Goal: Information Seeking & Learning: Learn about a topic

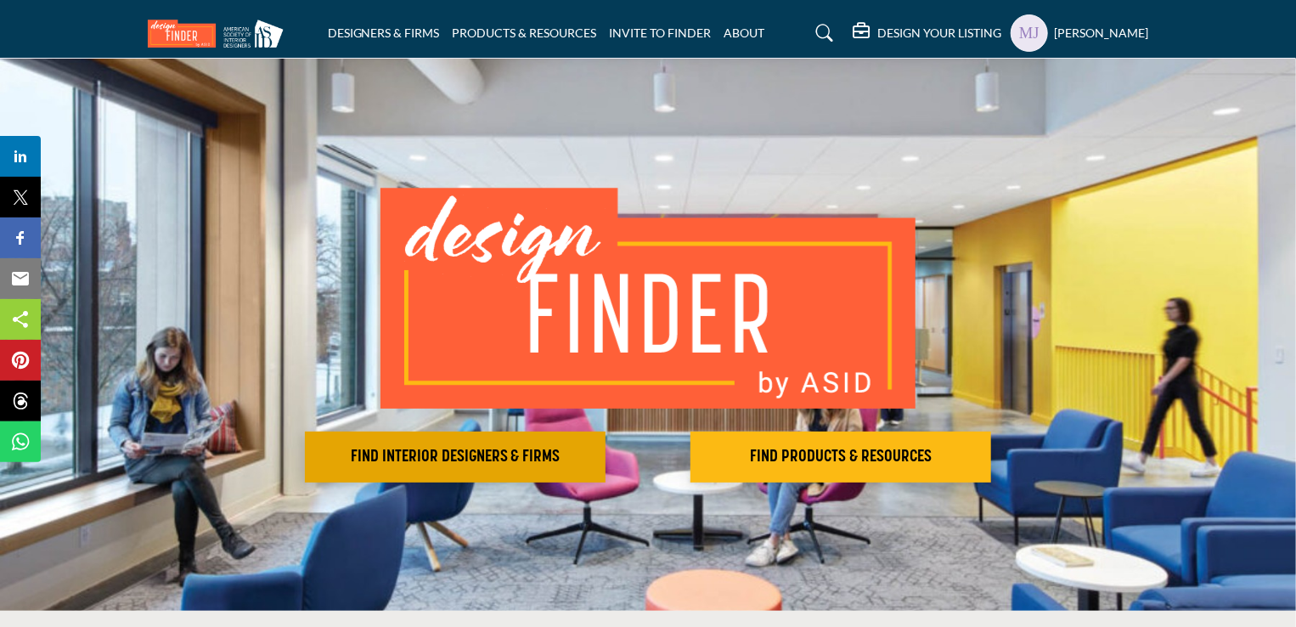
click at [534, 452] on h2 "FIND INTERIOR DESIGNERS & FIRMS" at bounding box center [455, 457] width 290 height 20
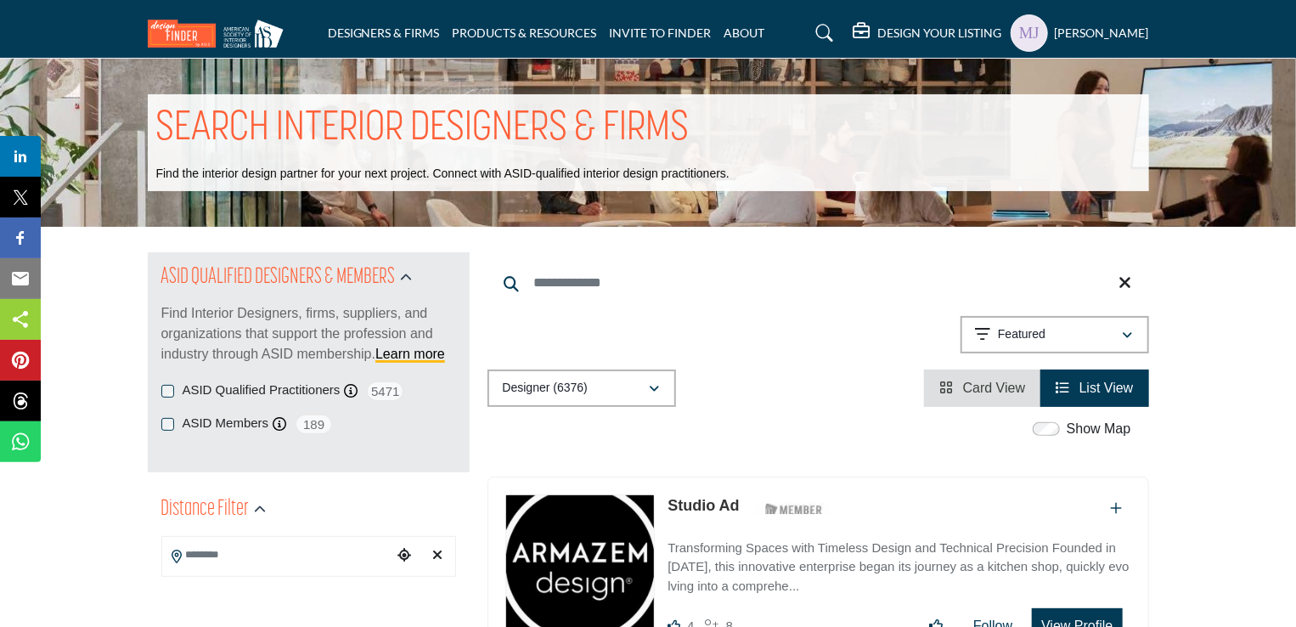
click at [317, 551] on input "Search Location" at bounding box center [276, 554] width 229 height 33
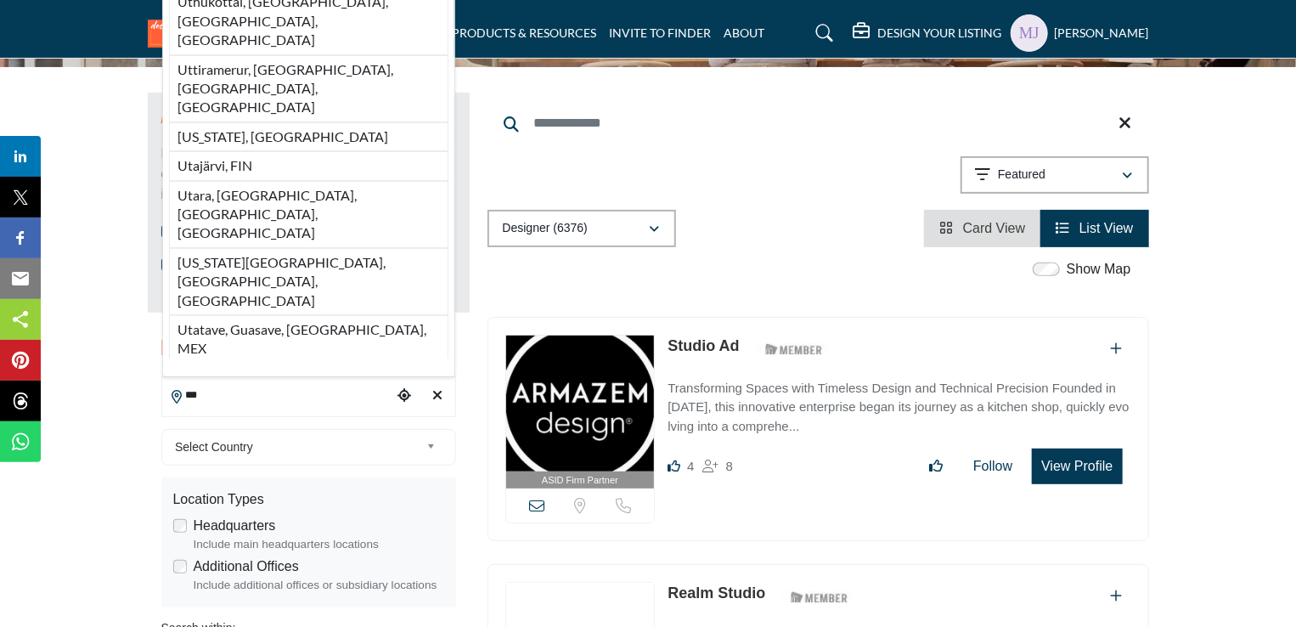
scroll to position [180, 0]
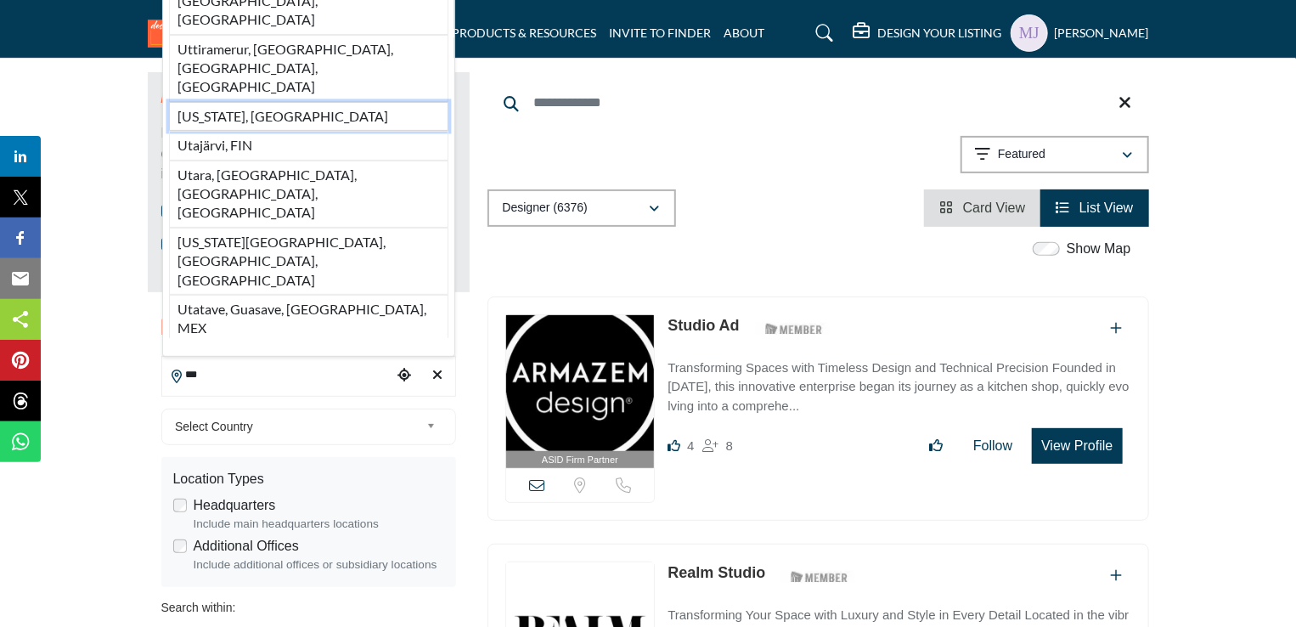
click at [207, 131] on li "[US_STATE], [GEOGRAPHIC_DATA]" at bounding box center [308, 116] width 279 height 29
type input "*********"
type input "***"
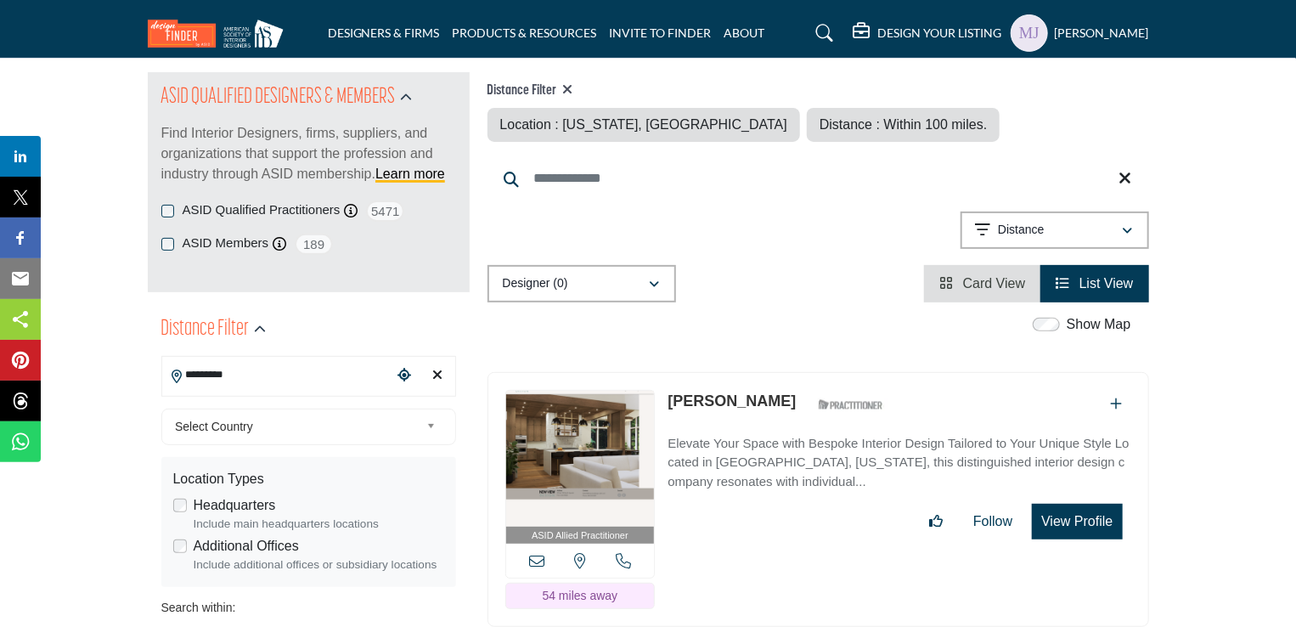
click at [357, 414] on div "Select Country" at bounding box center [308, 426] width 295 height 37
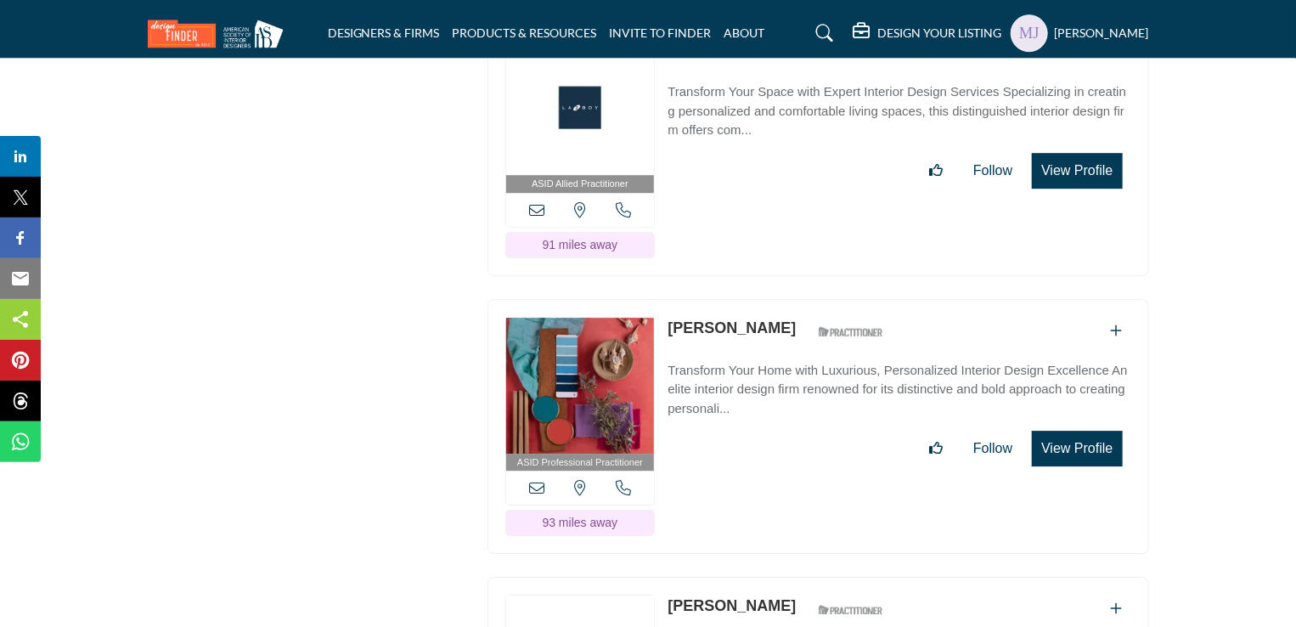
scroll to position [180, 0]
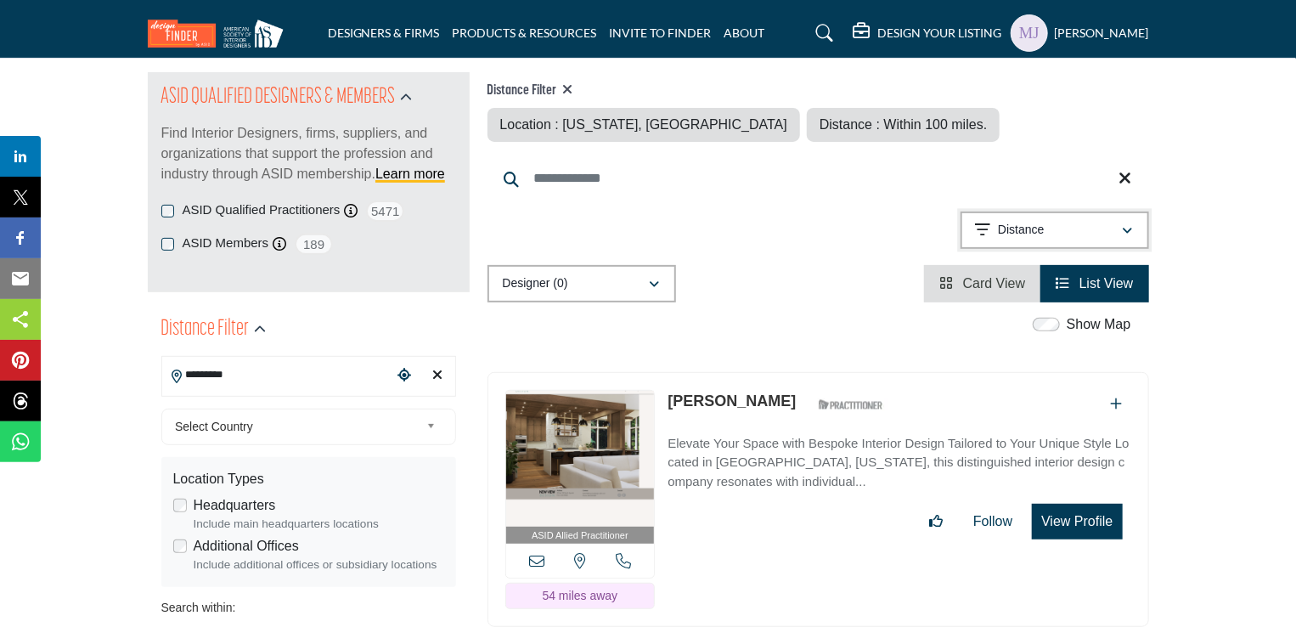
click at [1117, 220] on div "Distance" at bounding box center [1049, 230] width 146 height 20
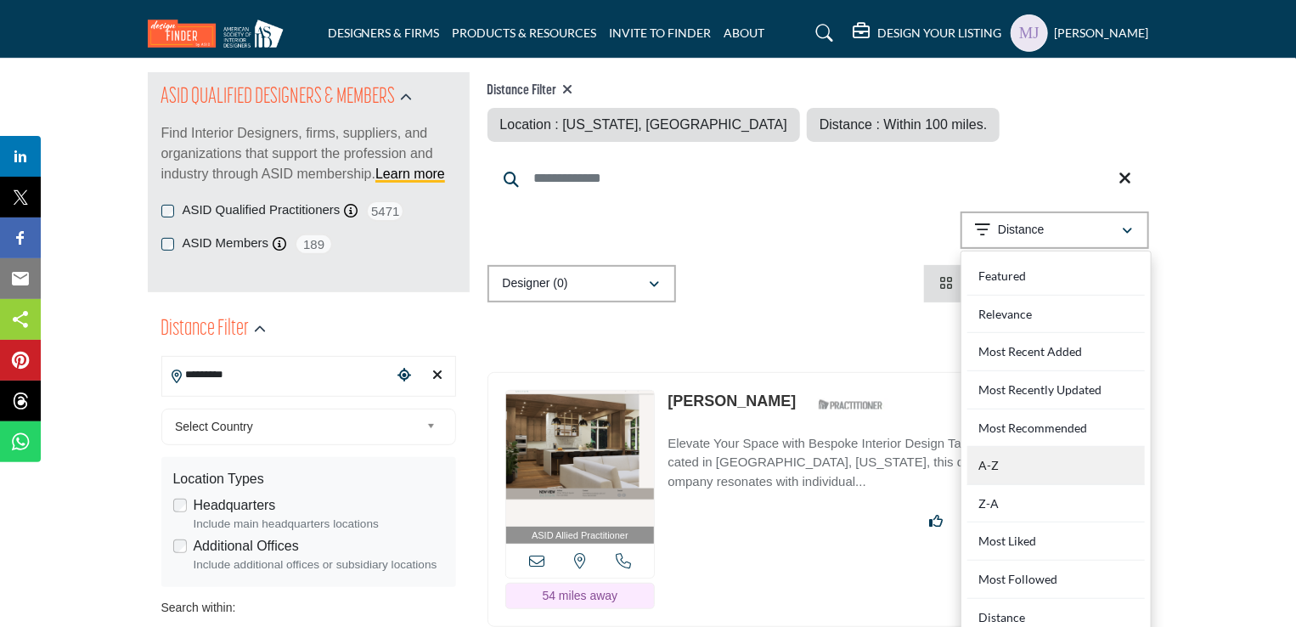
click at [997, 474] on div "A-Z" at bounding box center [1055, 466] width 177 height 38
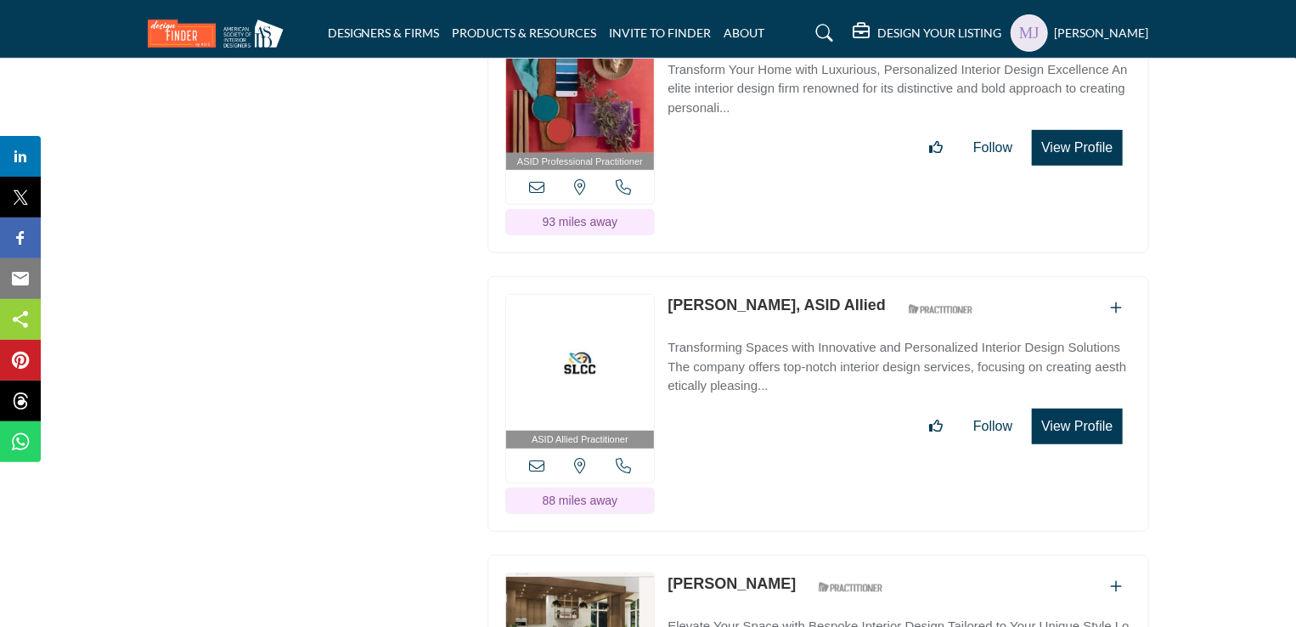
scroll to position [180, 0]
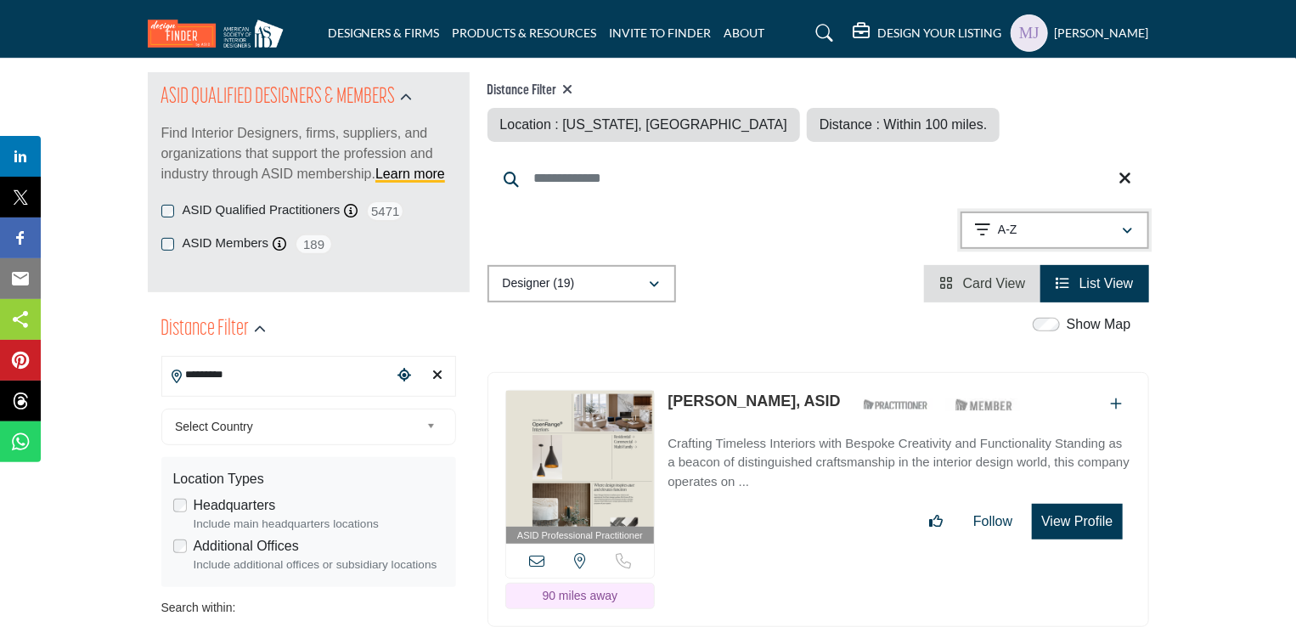
click at [1123, 231] on icon "button" at bounding box center [1128, 231] width 10 height 12
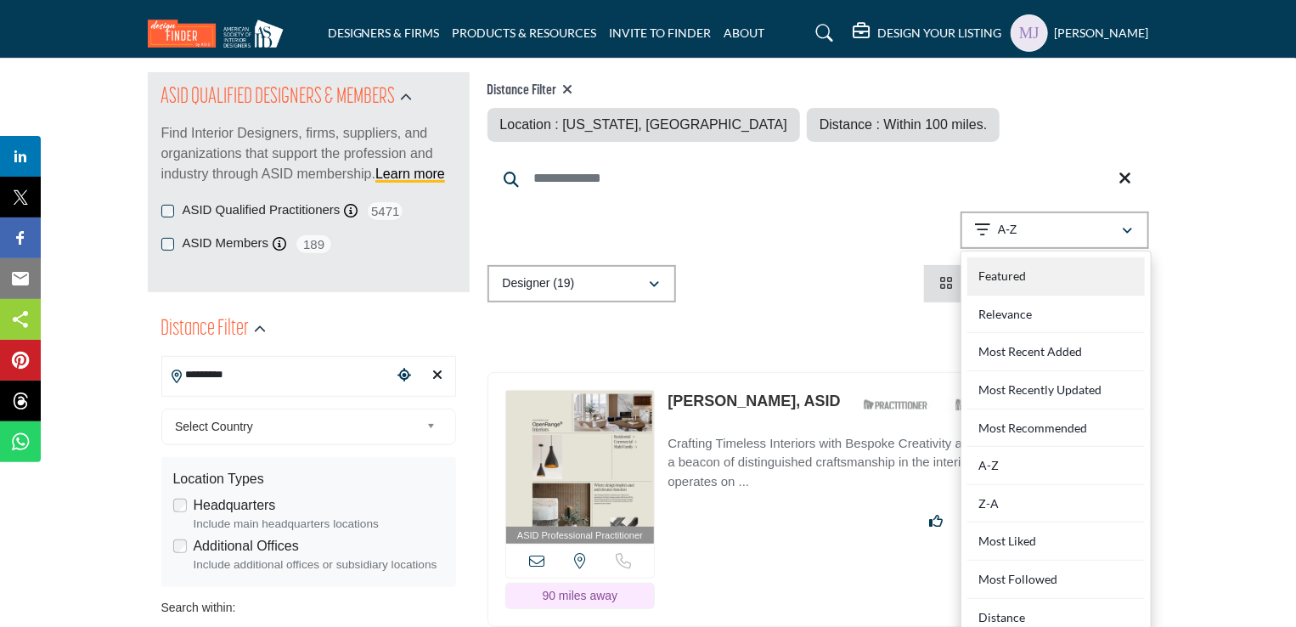
click at [1093, 261] on div "Featured" at bounding box center [1055, 276] width 177 height 38
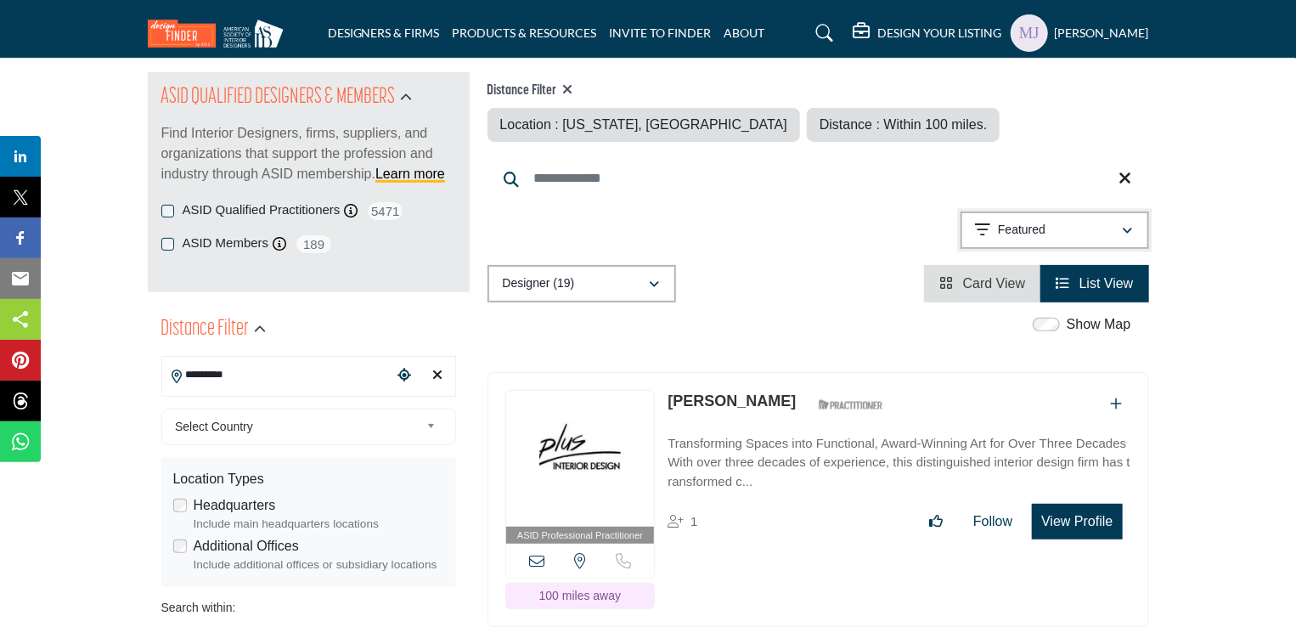
click at [1120, 231] on div "Featured" at bounding box center [1049, 230] width 146 height 20
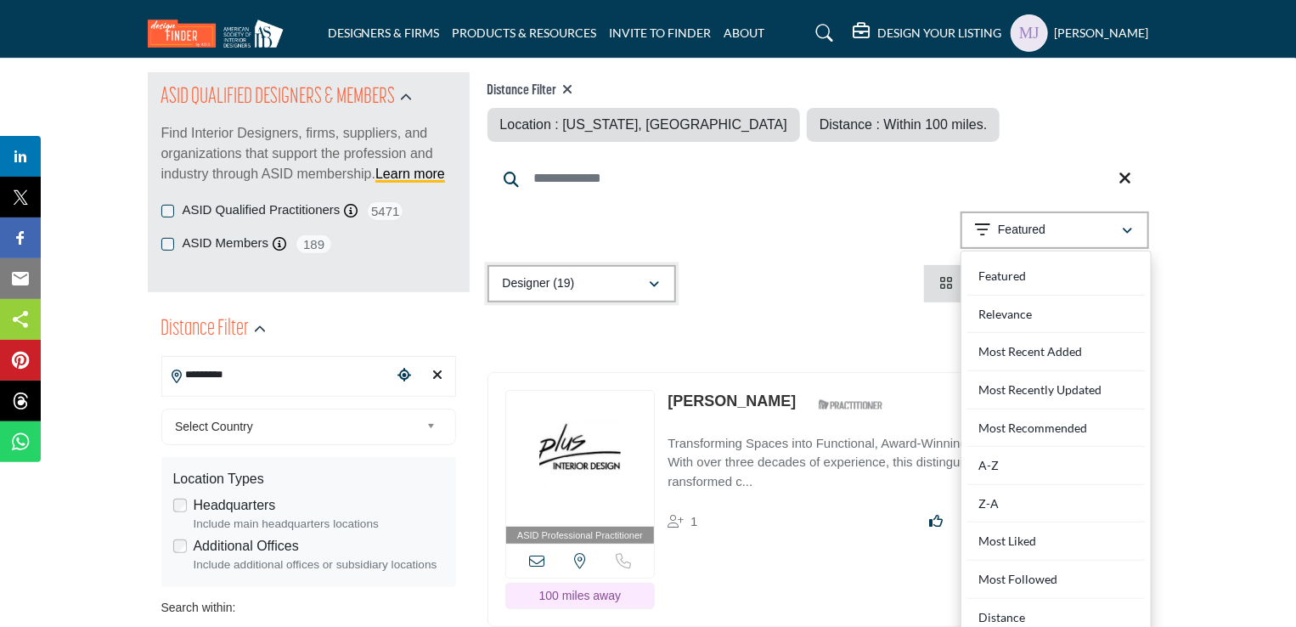
click at [656, 285] on icon "button" at bounding box center [655, 285] width 10 height 12
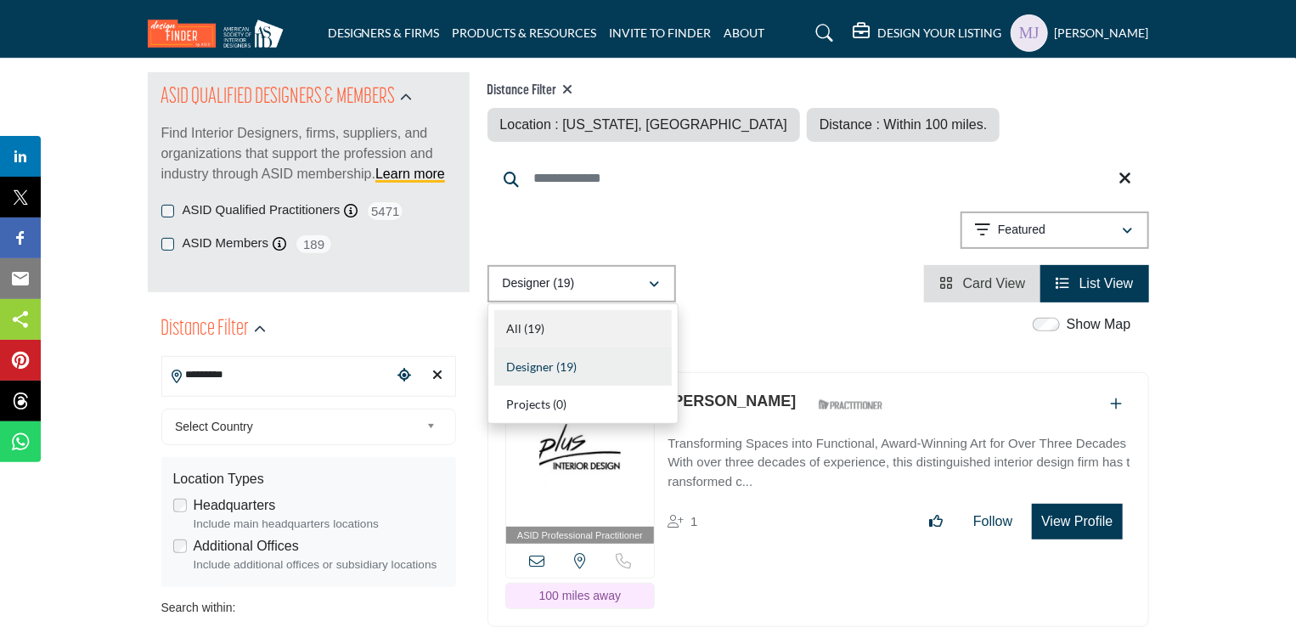
click at [605, 327] on div "All (19)" at bounding box center [582, 329] width 177 height 38
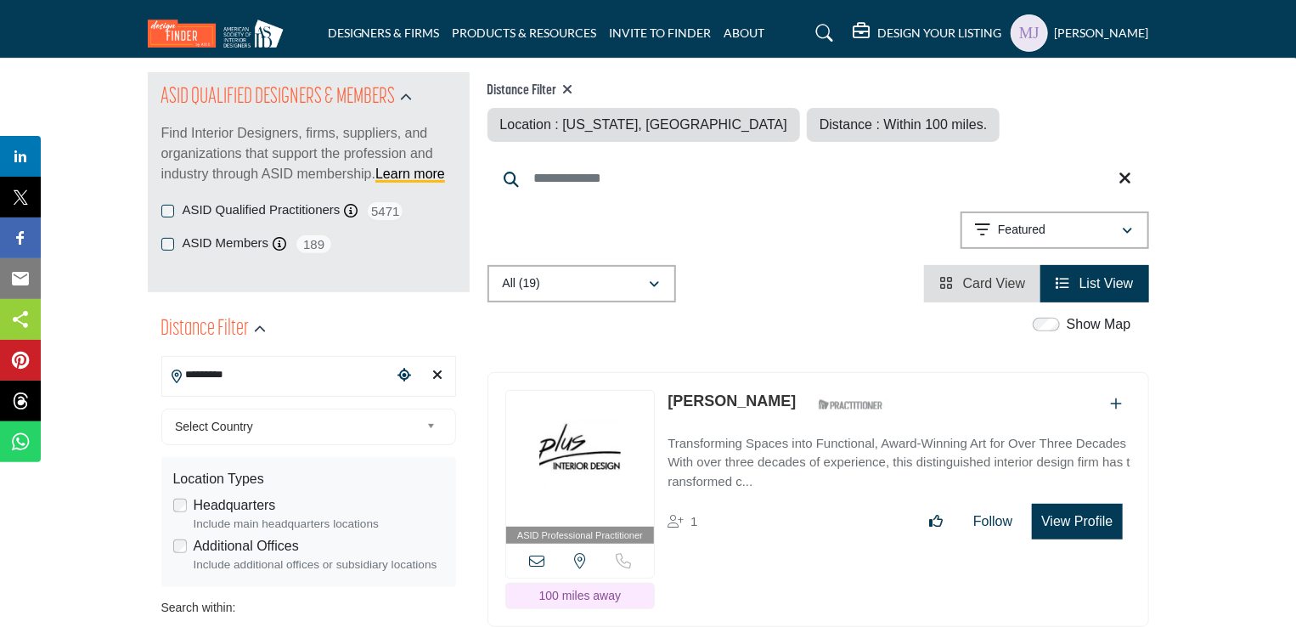
click at [378, 264] on div "ASID Qualified Practitioners ASID Qualified Practitioner who validates work and…" at bounding box center [308, 241] width 295 height 83
click at [550, 199] on input "Search Keyword" at bounding box center [817, 178] width 661 height 41
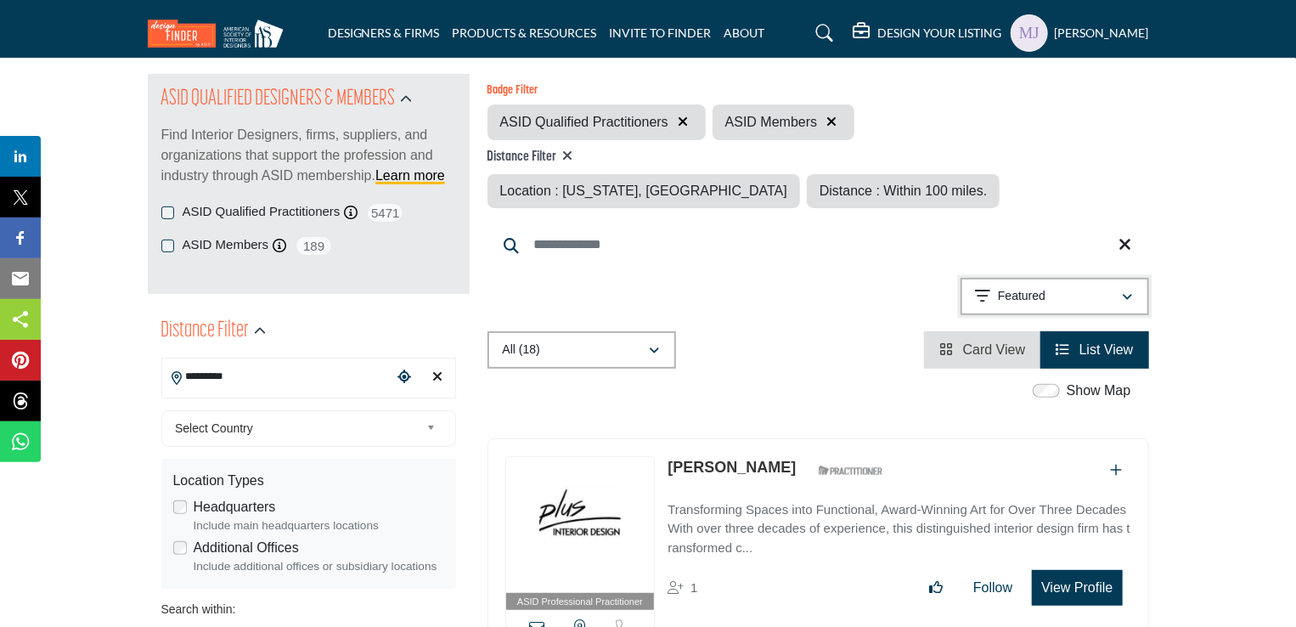
click at [1129, 295] on icon "button" at bounding box center [1128, 297] width 10 height 12
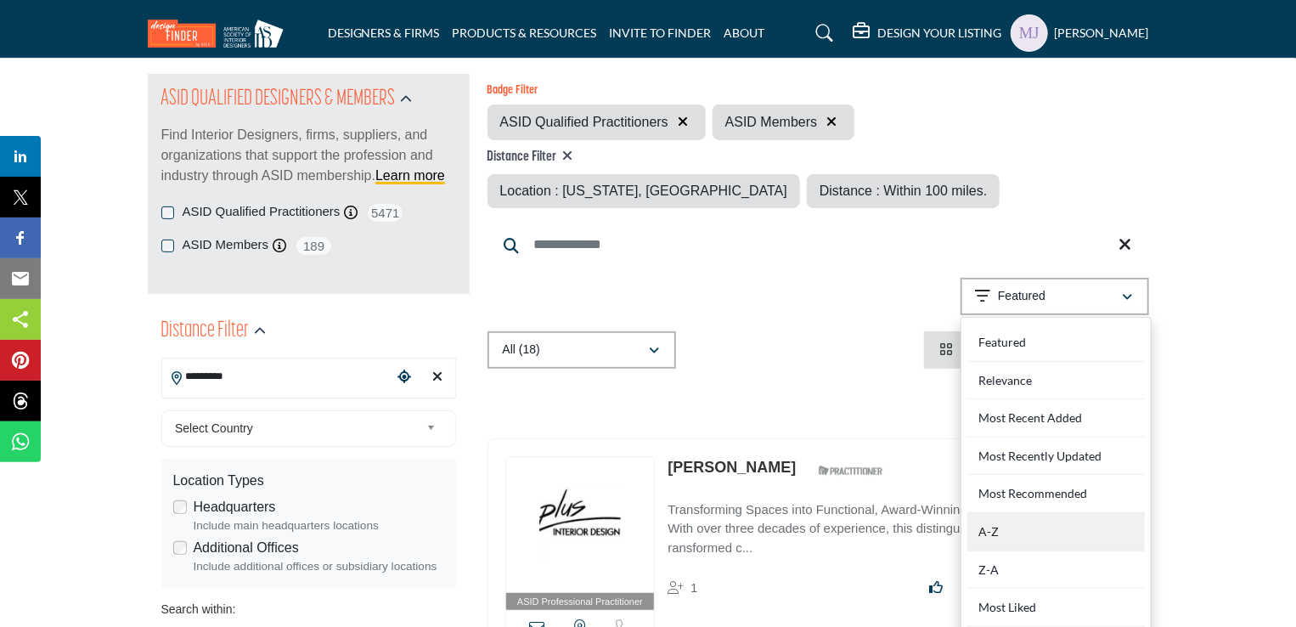
click at [1046, 532] on div "A-Z" at bounding box center [1055, 532] width 177 height 38
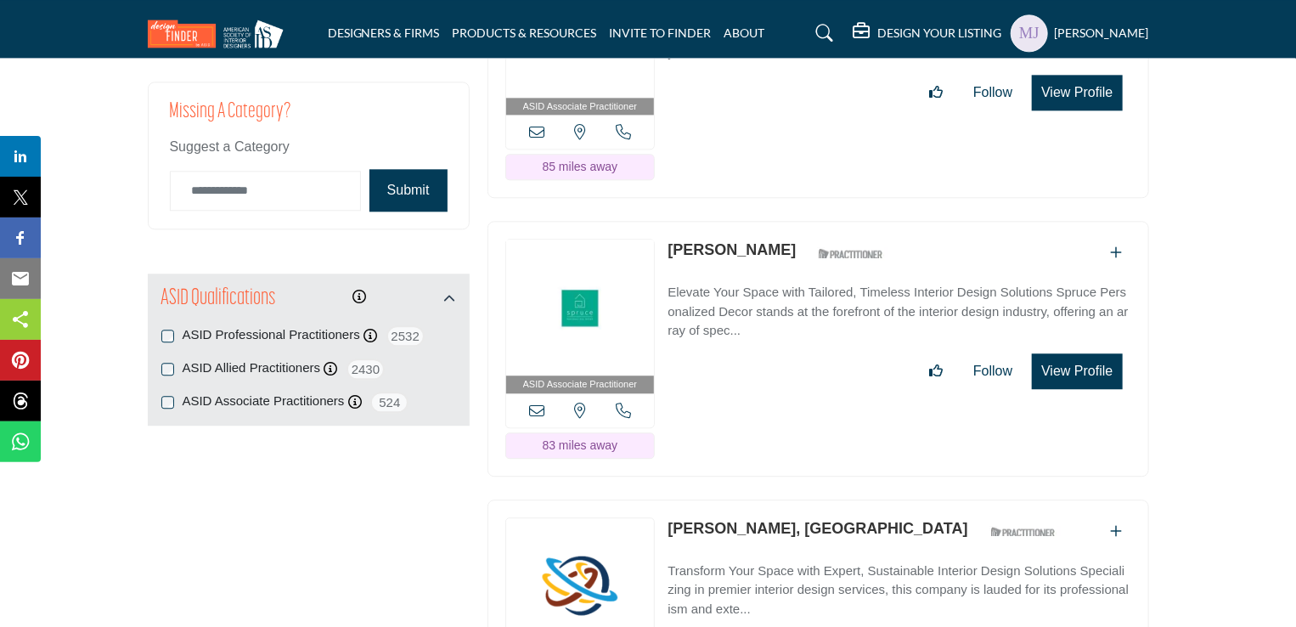
scroll to position [2047, 0]
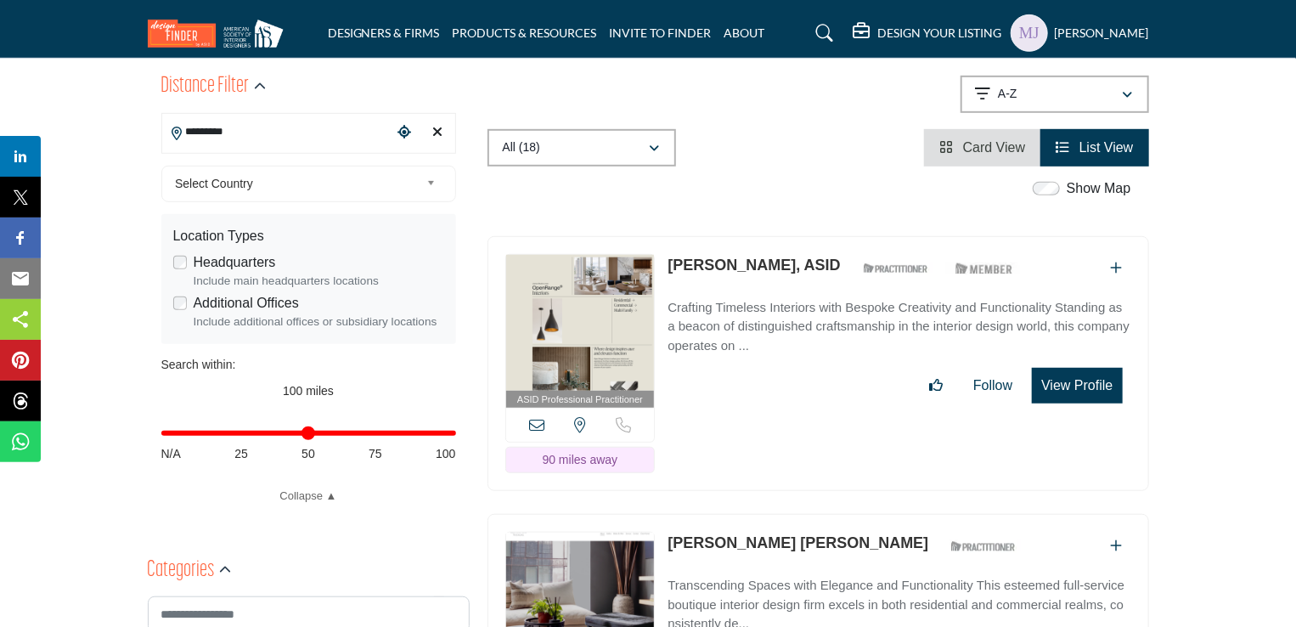
scroll to position [436, 0]
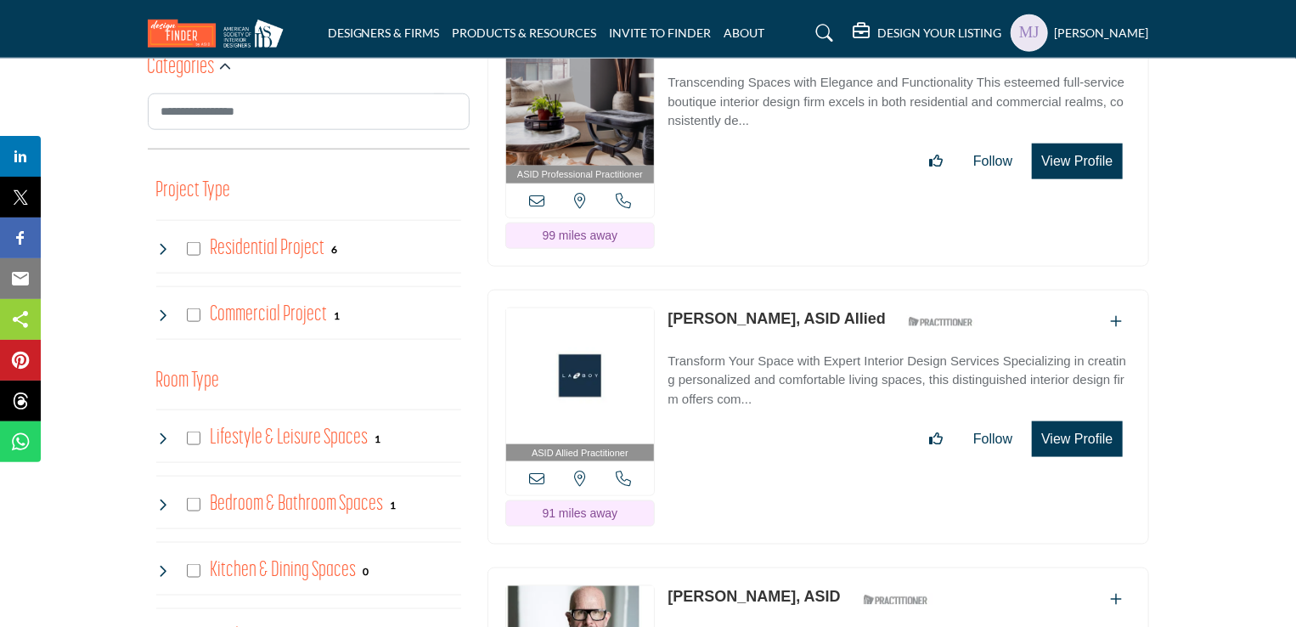
scroll to position [919, 0]
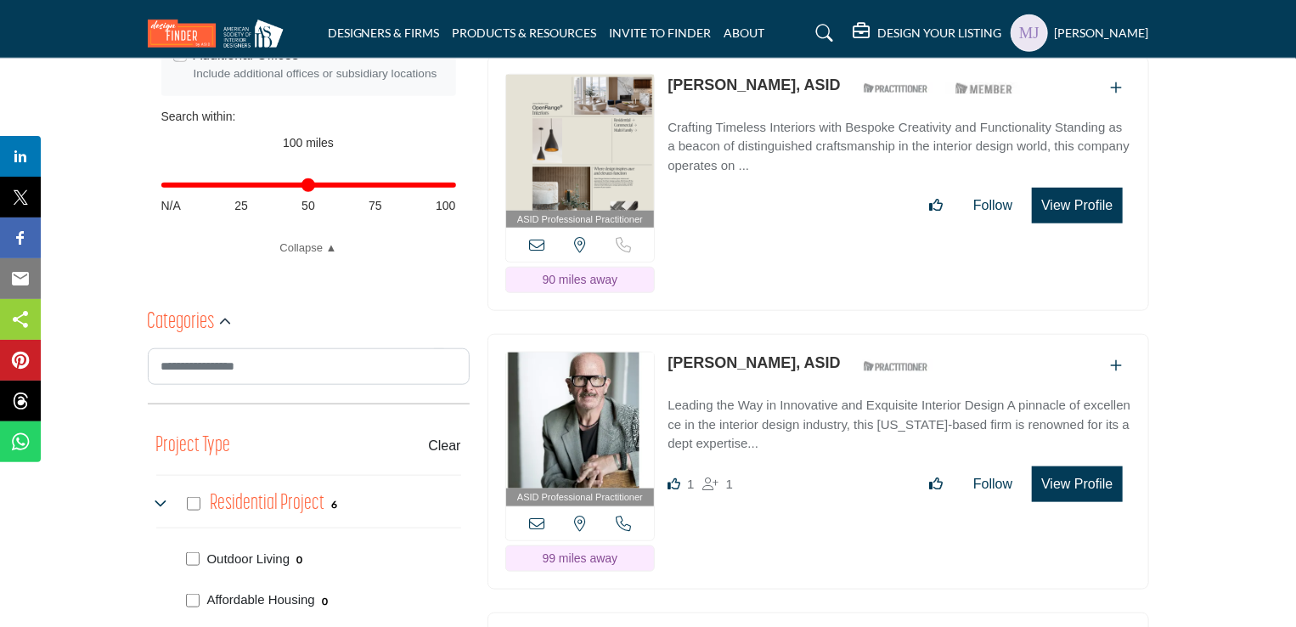
scroll to position [752, 0]
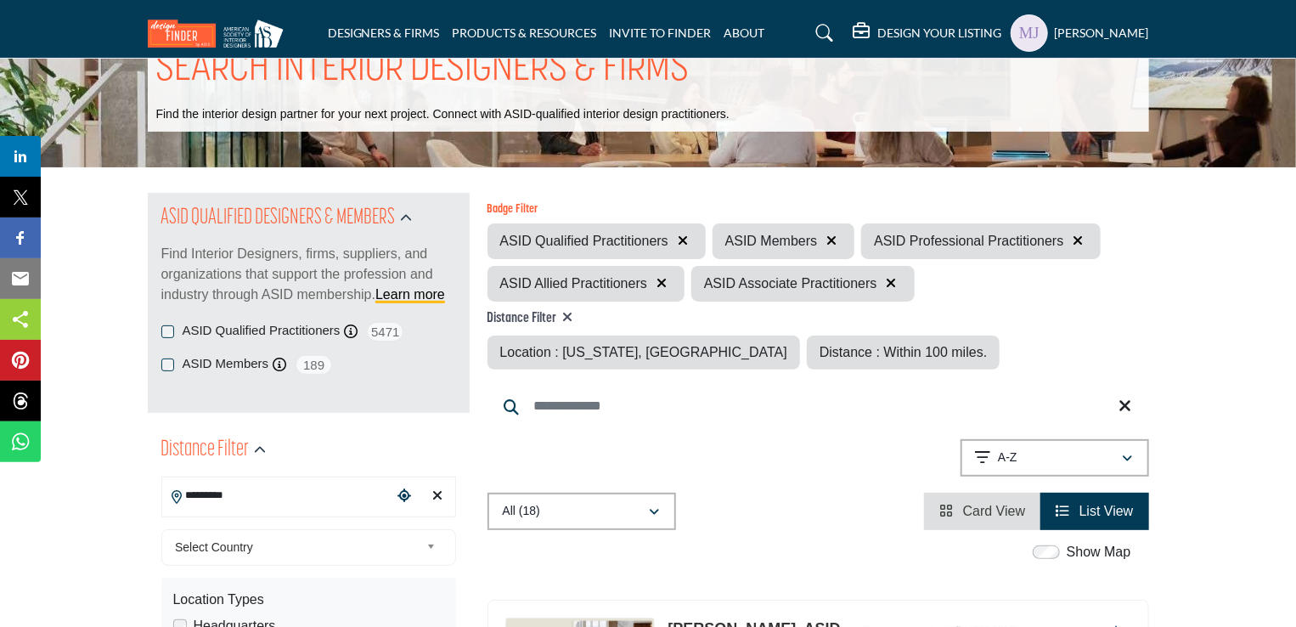
scroll to position [53, 0]
